Goal: Information Seeking & Learning: Understand process/instructions

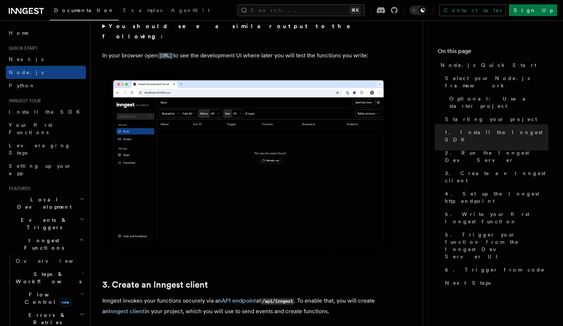
scroll to position [3, 0]
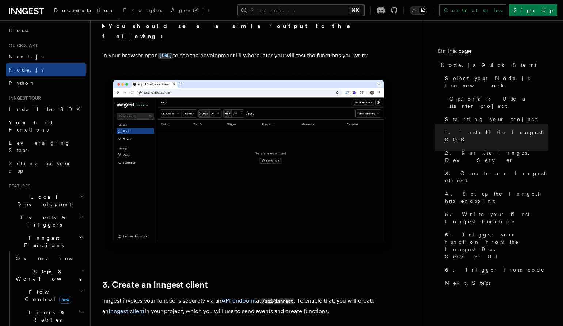
click at [56, 191] on h2 "Local Development" at bounding box center [46, 201] width 80 height 20
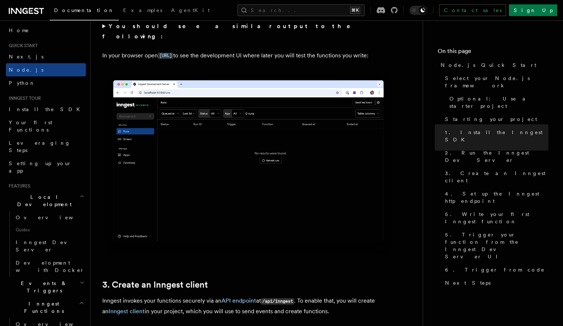
click at [56, 191] on h2 "Local Development" at bounding box center [46, 201] width 80 height 20
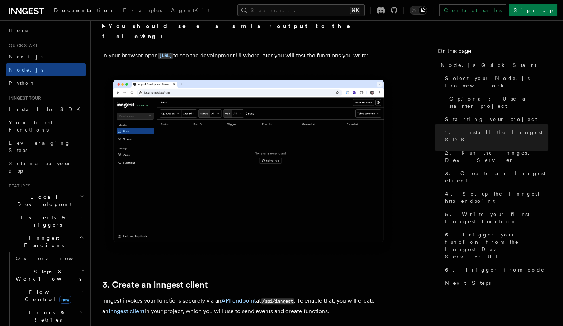
scroll to position [0, 0]
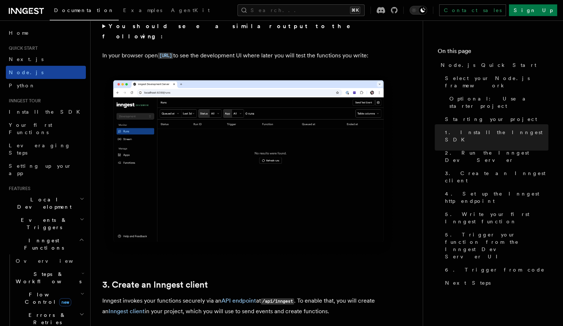
click at [23, 69] on span "Node.js" at bounding box center [26, 72] width 35 height 6
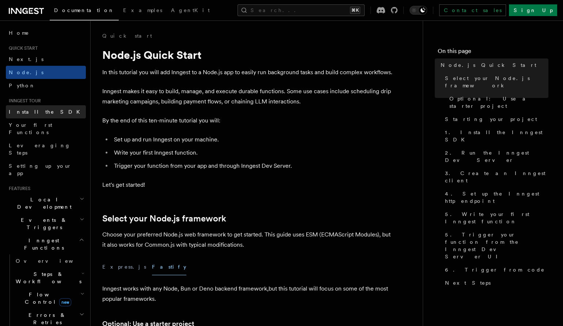
click at [36, 116] on link "Install the SDK" at bounding box center [46, 111] width 80 height 13
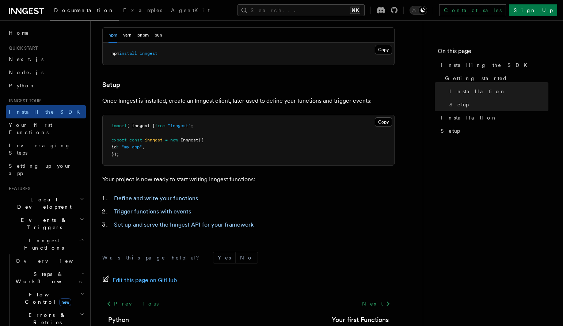
scroll to position [282, 0]
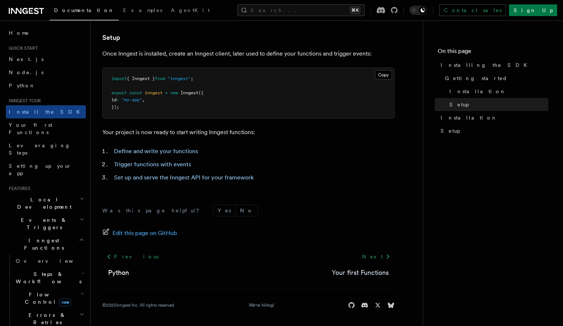
click at [358, 270] on link "Your first Functions" at bounding box center [360, 273] width 57 height 10
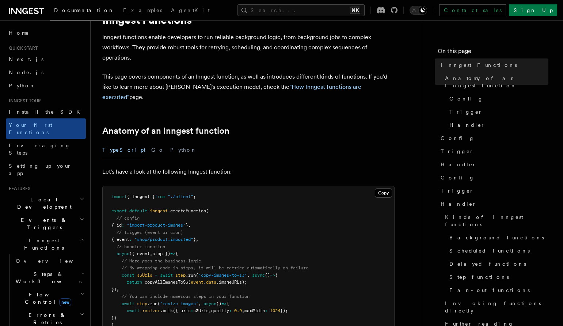
scroll to position [36, 0]
click at [37, 14] on icon at bounding box center [26, 11] width 35 height 9
